Goal: Task Accomplishment & Management: Use online tool/utility

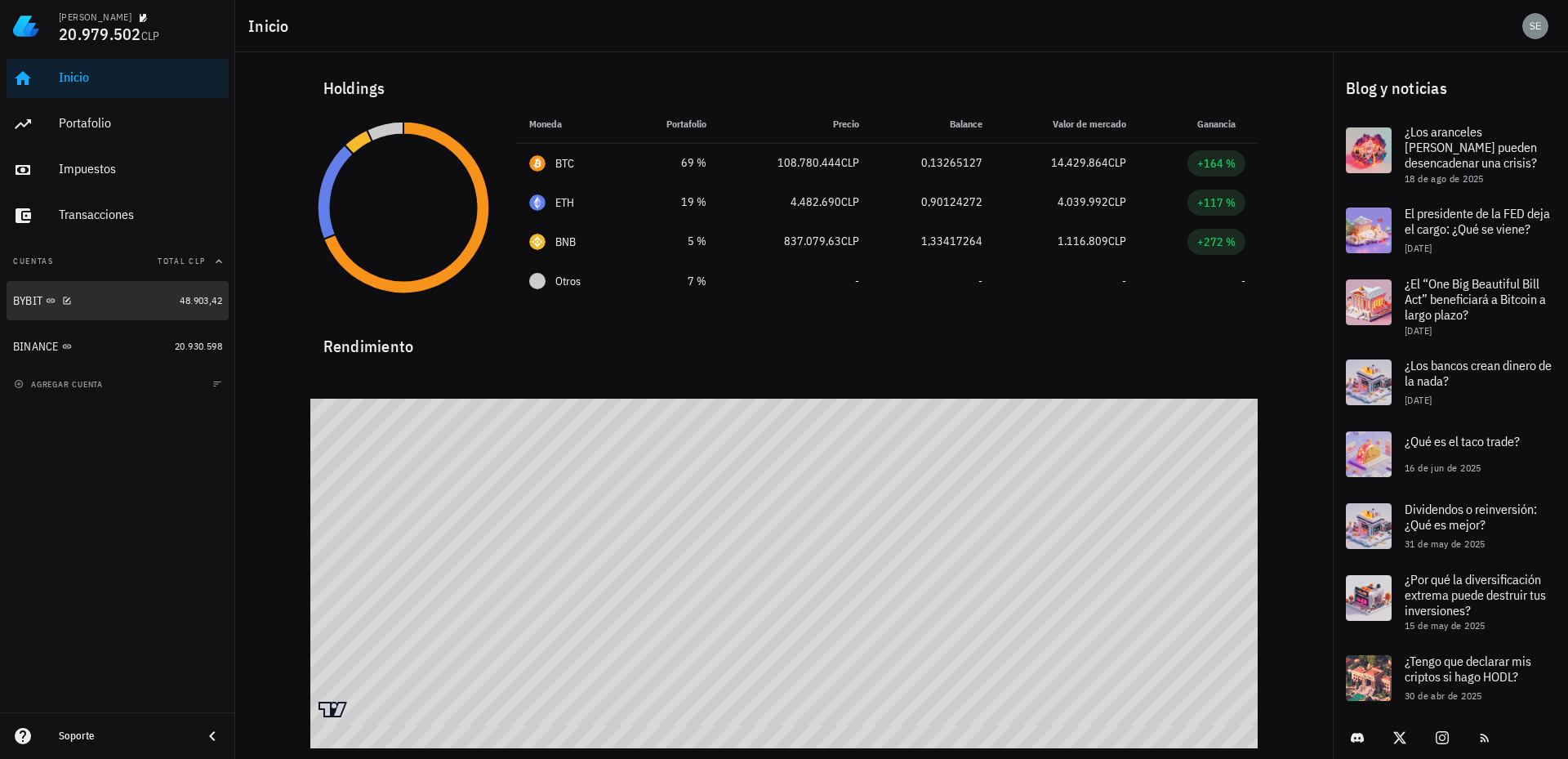
click at [27, 295] on div "BYBIT" at bounding box center [28, 301] width 29 height 14
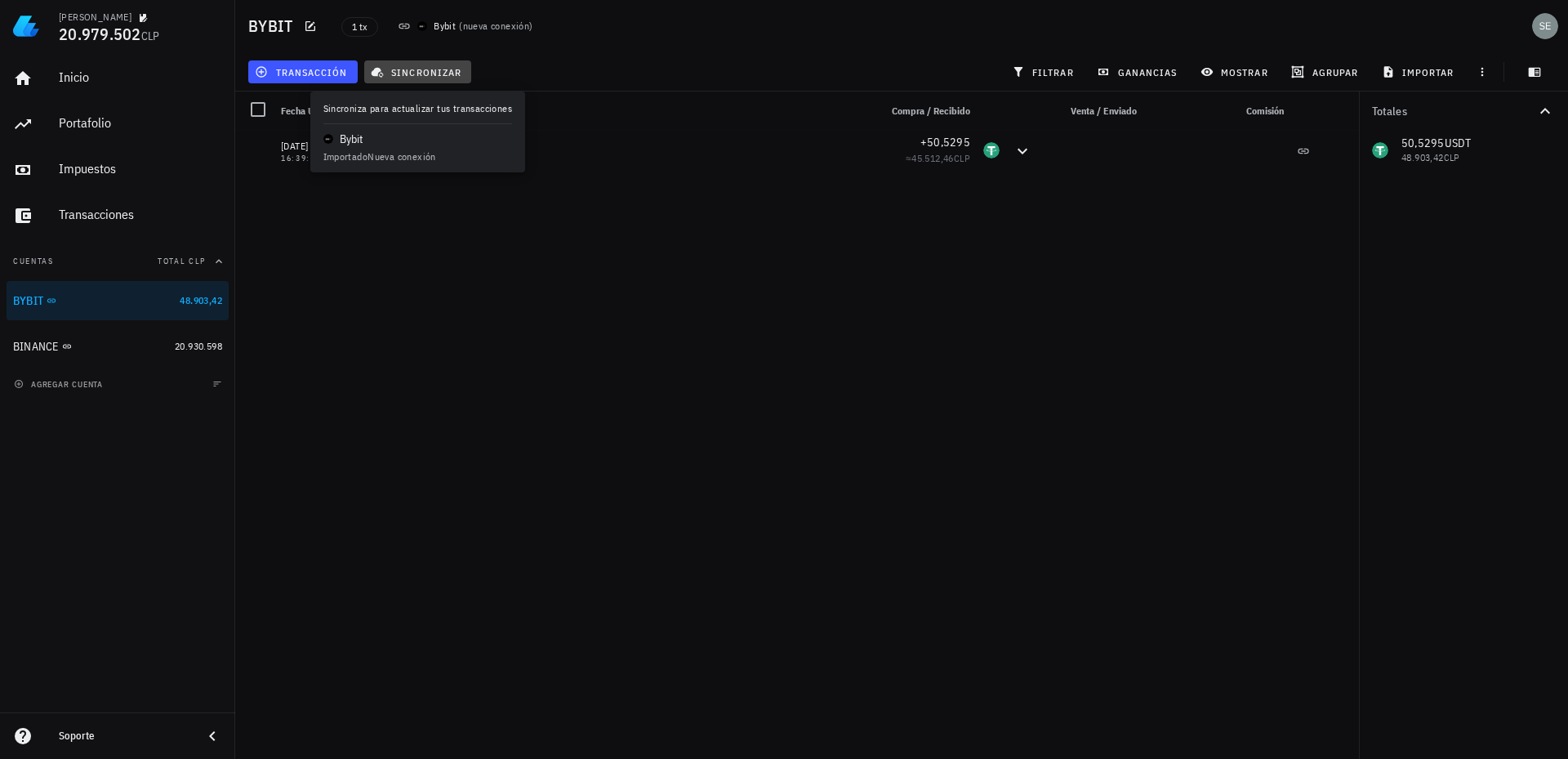
click at [426, 67] on span "sincronizar" at bounding box center [418, 71] width 87 height 13
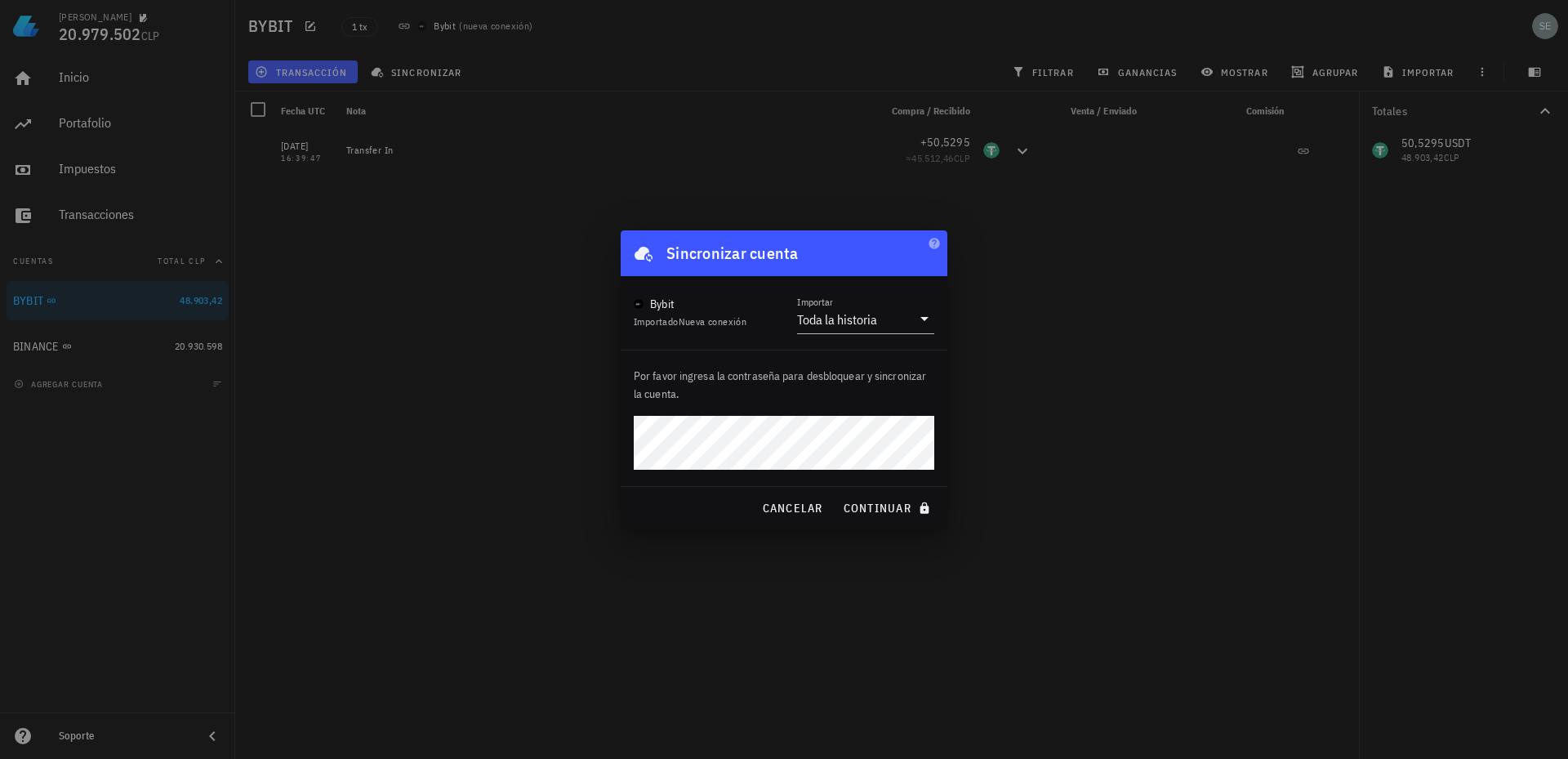
click at [570, 435] on div "Sergio 20.979.502 CLP Inicio Portafolio Impuestos Transacciones Cuentas Total C…" at bounding box center [784, 380] width 1568 height 759
click at [812, 309] on div "Toda la historia" at bounding box center [854, 320] width 114 height 28
click at [871, 509] on span "continuar" at bounding box center [888, 507] width 91 height 15
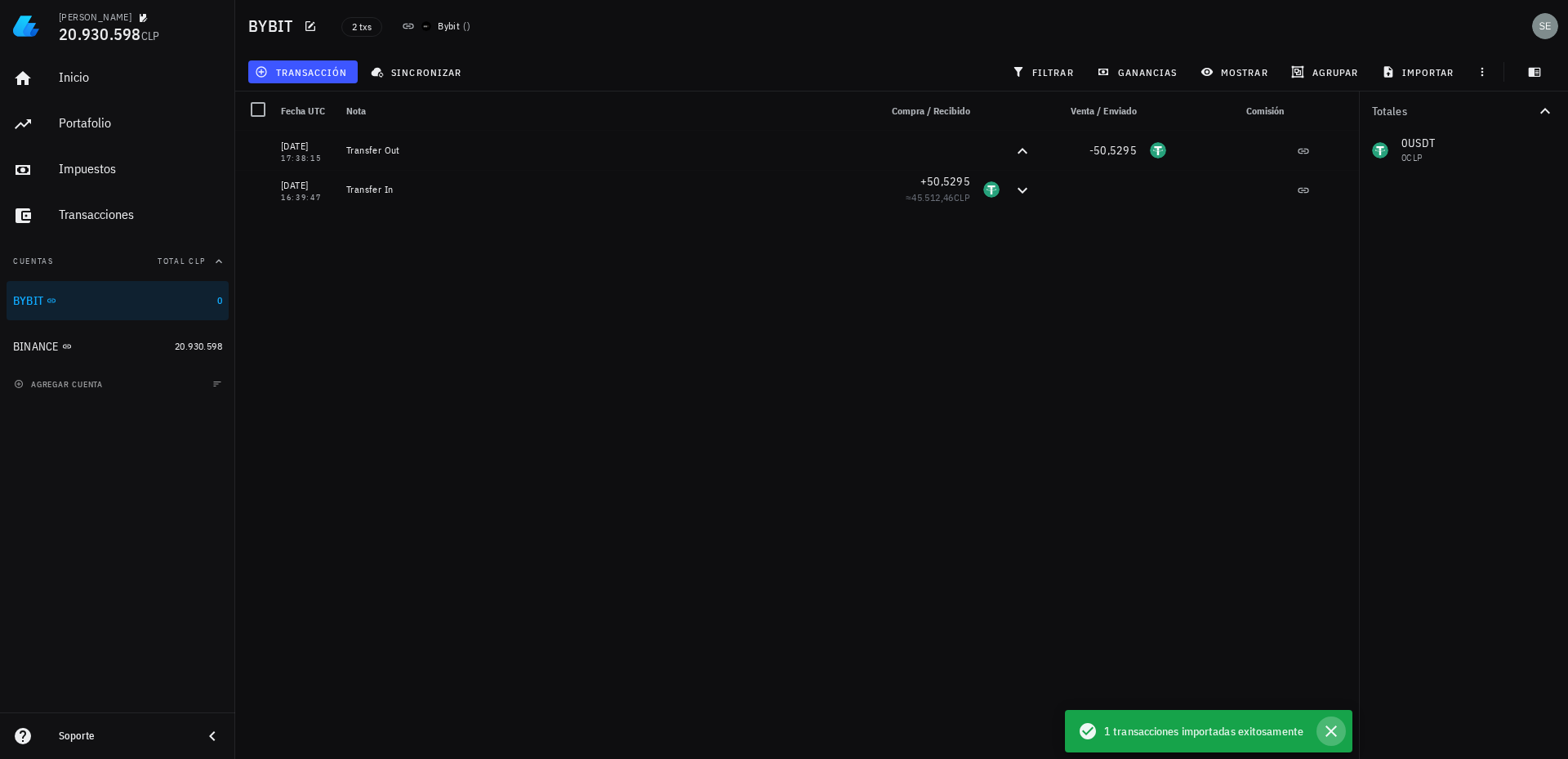
click at [1331, 730] on icon "button" at bounding box center [1331, 731] width 20 height 20
